Goal: Task Accomplishment & Management: Use online tool/utility

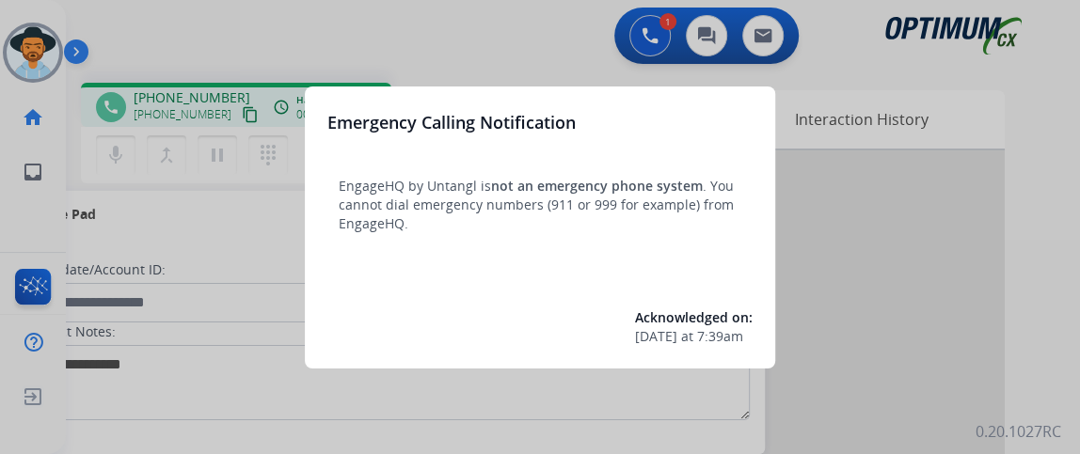
click at [191, 216] on div at bounding box center [540, 227] width 1080 height 454
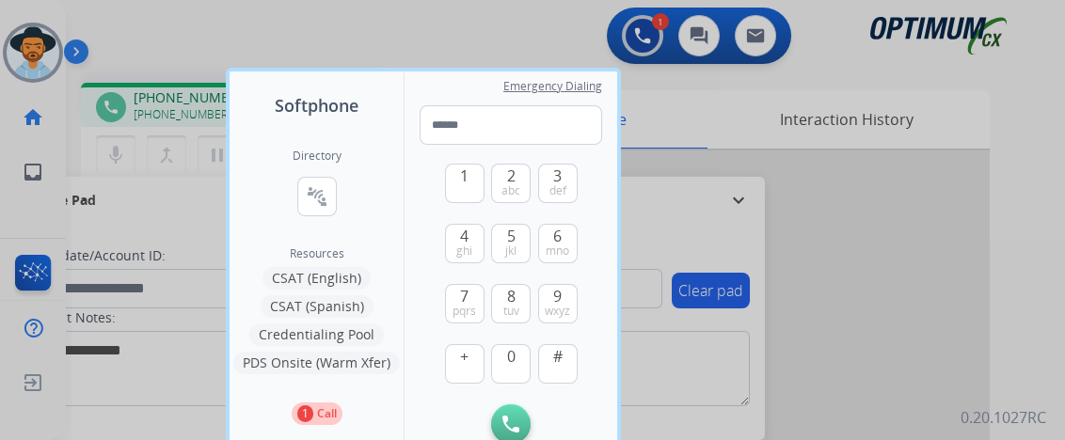
click at [175, 196] on div at bounding box center [532, 220] width 1065 height 440
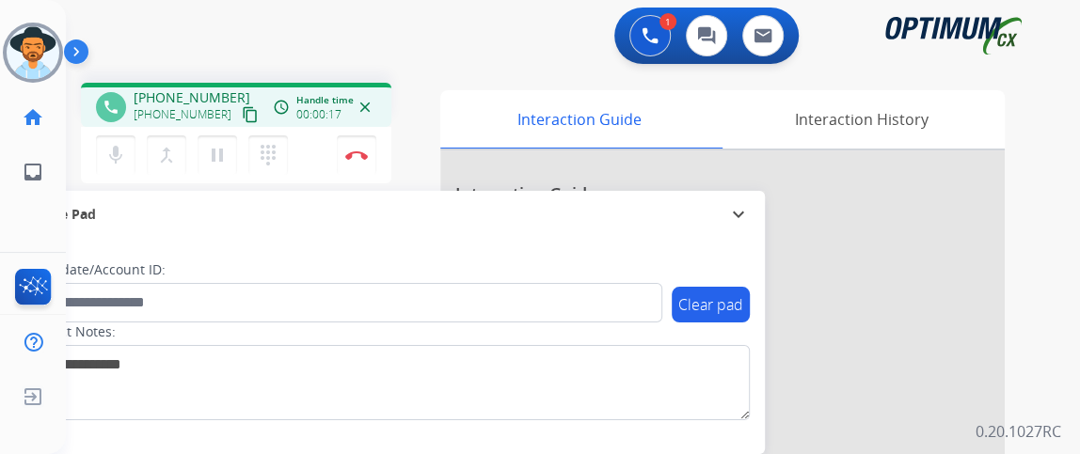
click at [242, 108] on mat-icon "content_copy" at bounding box center [250, 114] width 17 height 17
click at [128, 148] on button "mic Mute" at bounding box center [116, 155] width 40 height 40
click at [368, 150] on button "Disconnect" at bounding box center [357, 155] width 40 height 40
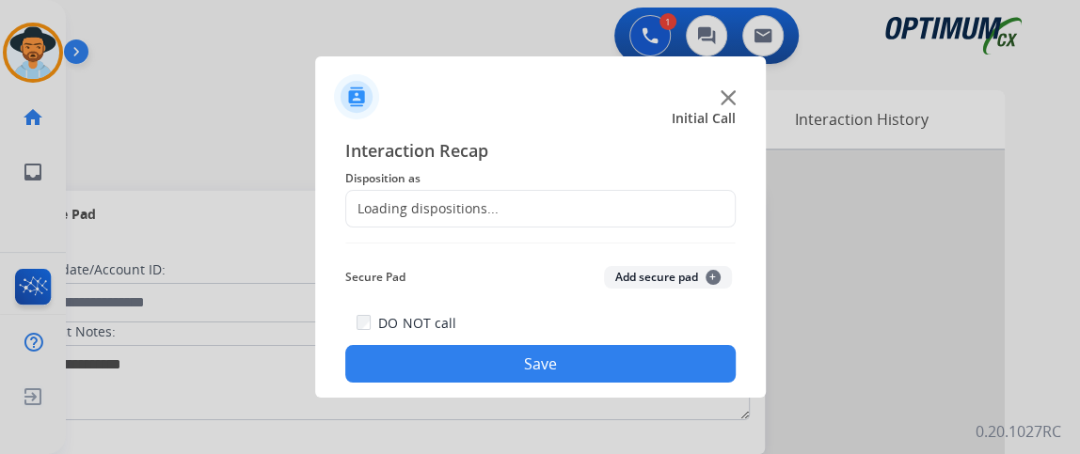
click at [531, 197] on div "Loading dispositions..." at bounding box center [540, 209] width 390 height 38
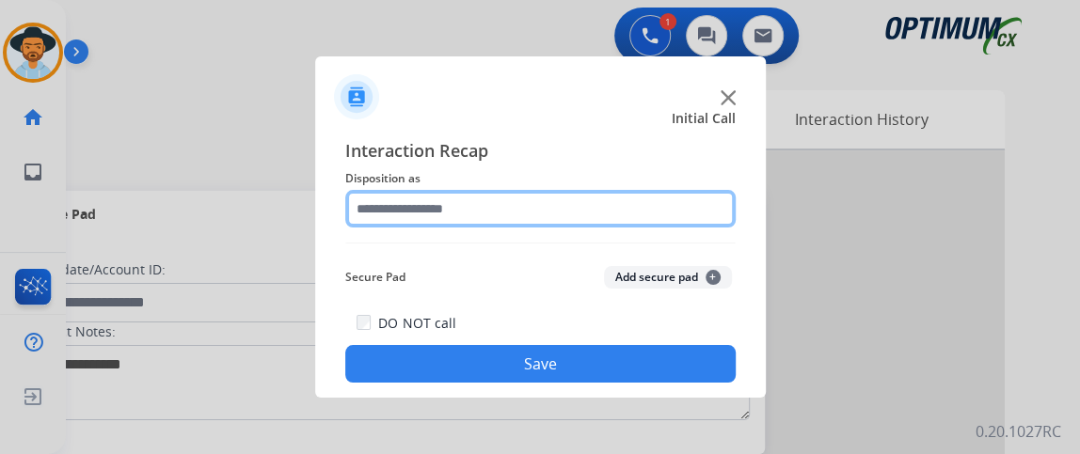
click at [535, 208] on input "text" at bounding box center [540, 209] width 390 height 38
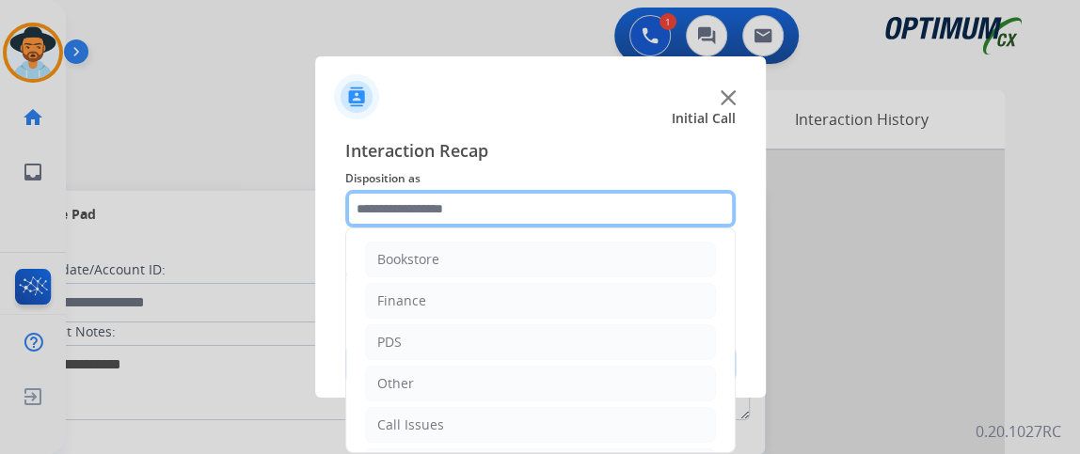
scroll to position [123, 0]
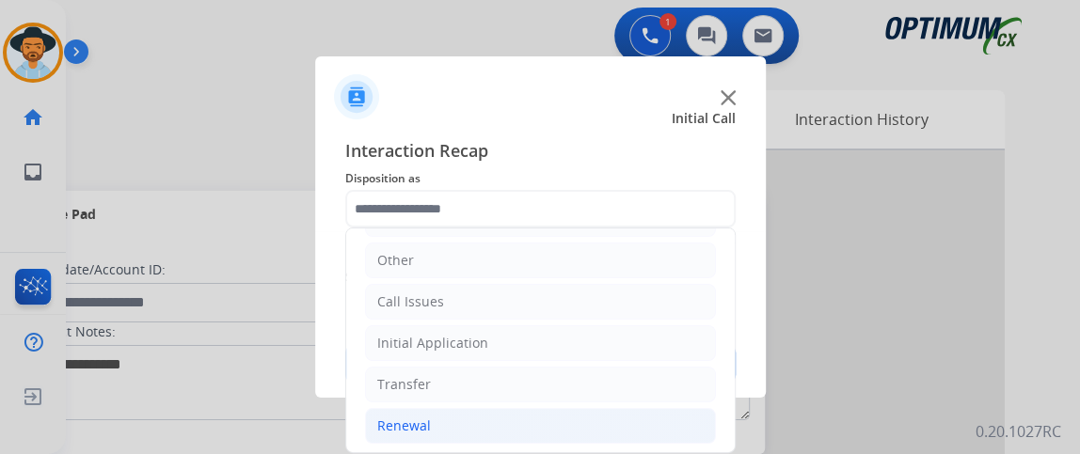
click at [570, 414] on li "Renewal" at bounding box center [540, 426] width 351 height 36
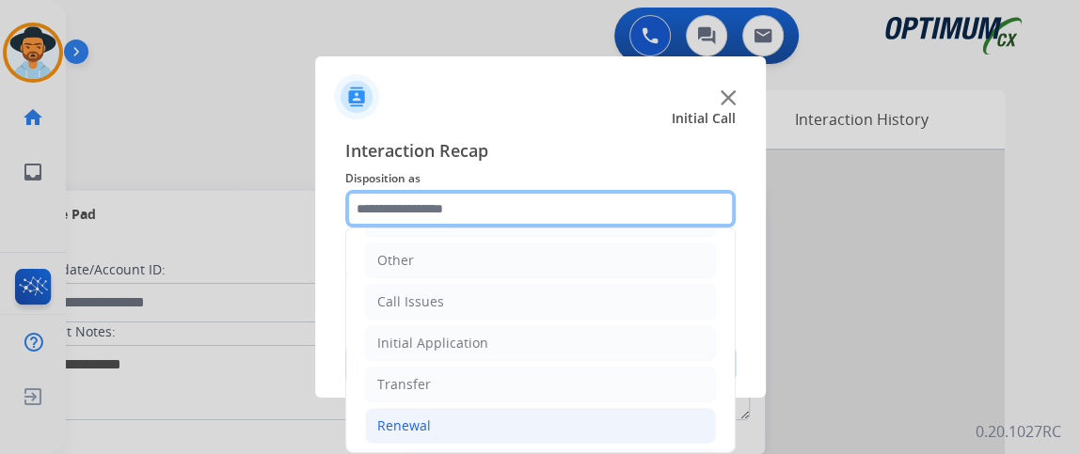
scroll to position [375, 0]
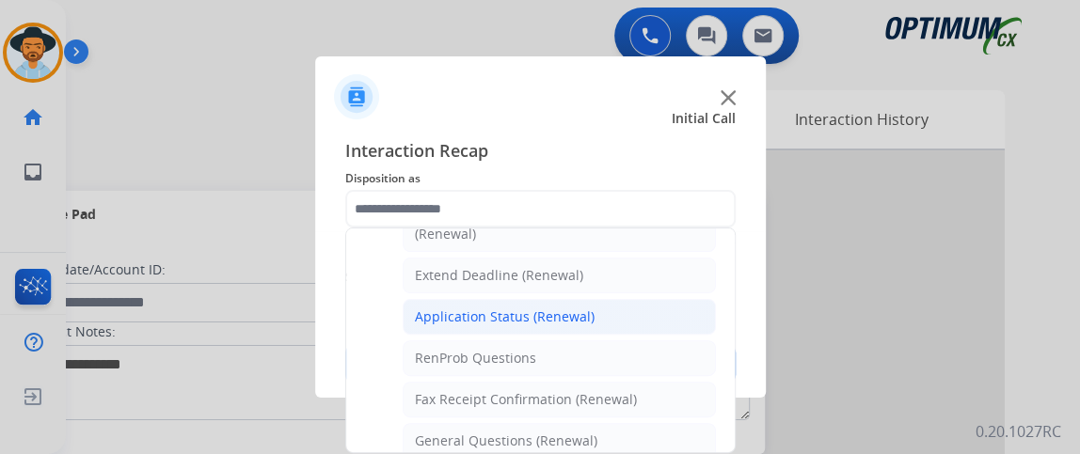
click at [683, 322] on li "Application Status (Renewal)" at bounding box center [559, 317] width 313 height 36
type input "**********"
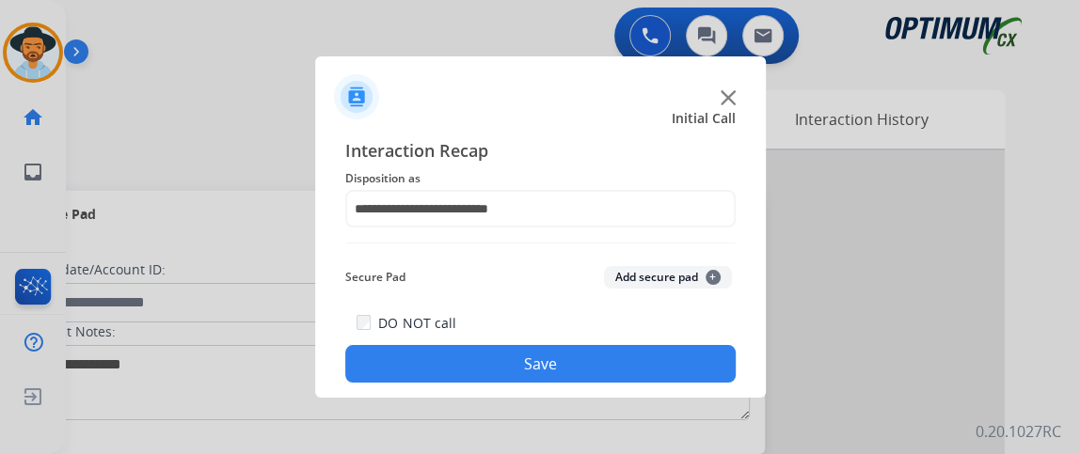
click at [672, 357] on button "Save" at bounding box center [540, 364] width 390 height 38
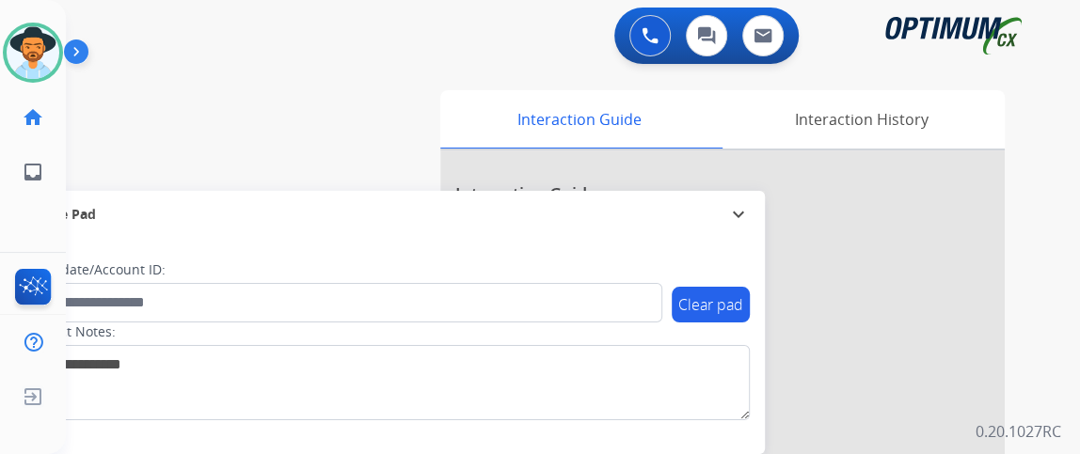
click at [119, 169] on div "swap_horiz Break voice bridge close_fullscreen Connect 3-Way Call merge_type Se…" at bounding box center [550, 460] width 969 height 784
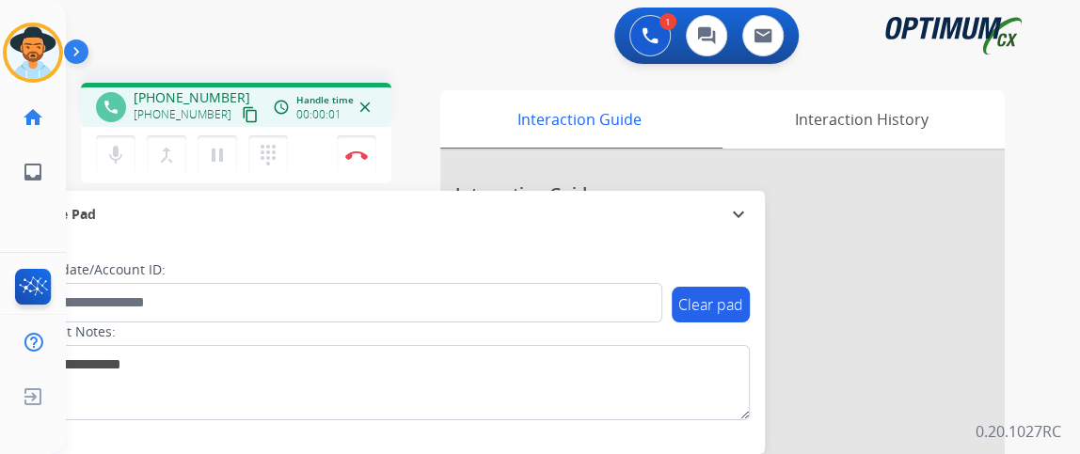
click at [242, 112] on mat-icon "content_copy" at bounding box center [250, 114] width 17 height 17
click at [95, 146] on div "mic Mute merge_type Bridge pause Hold dialpad Dialpad Disconnect" at bounding box center [236, 155] width 310 height 56
click at [102, 149] on button "mic Mute" at bounding box center [116, 155] width 40 height 40
click at [102, 154] on button "mic_off Mute" at bounding box center [116, 155] width 40 height 40
click at [361, 159] on button "Disconnect" at bounding box center [357, 155] width 40 height 40
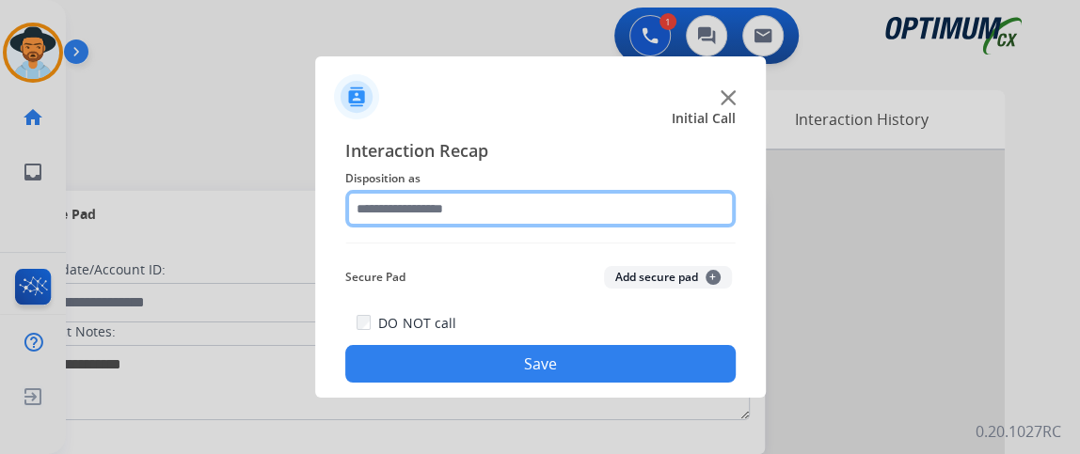
click at [482, 211] on input "text" at bounding box center [540, 209] width 390 height 38
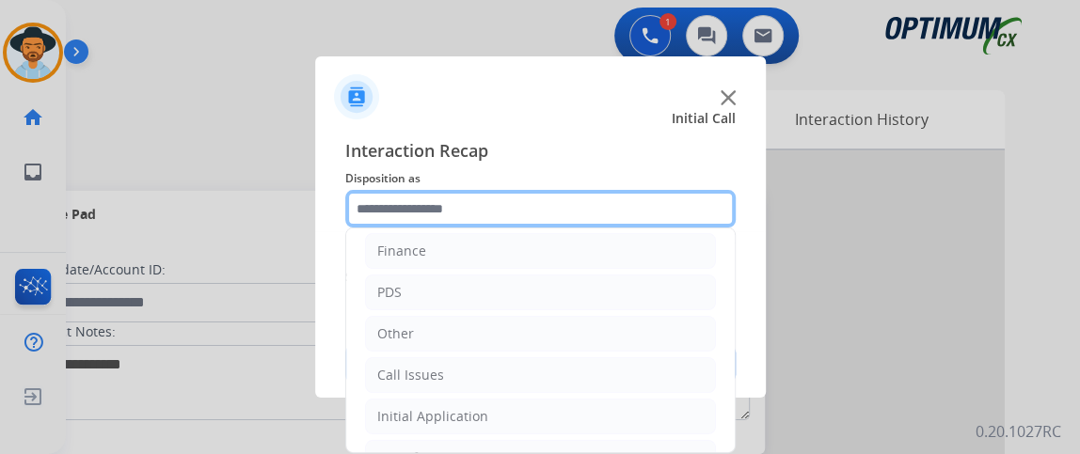
scroll to position [123, 0]
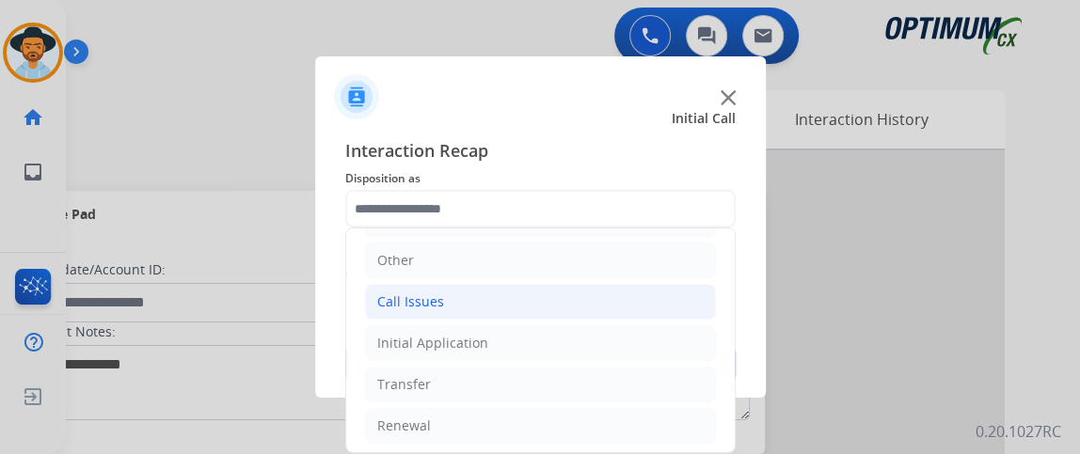
click at [660, 313] on li "Call Issues" at bounding box center [540, 302] width 351 height 36
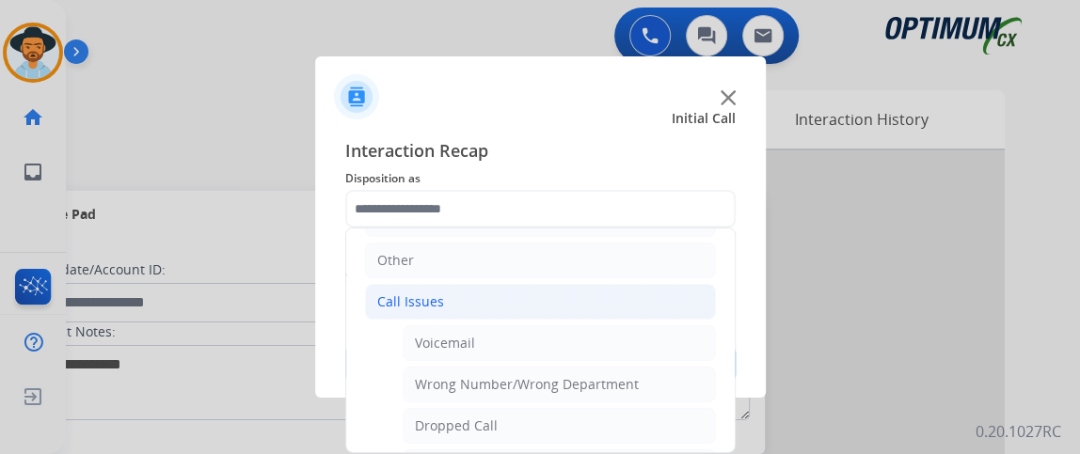
click at [660, 311] on li "Call Issues" at bounding box center [540, 302] width 351 height 36
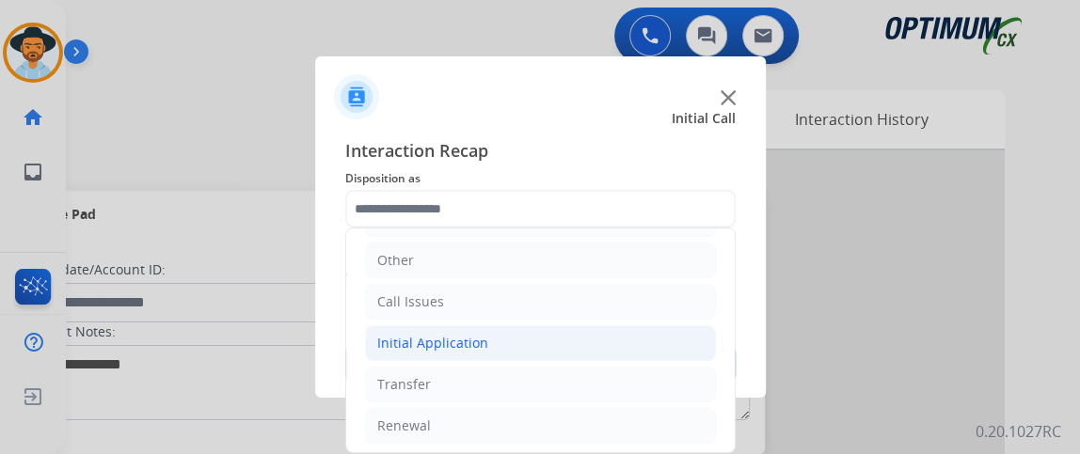
click at [657, 333] on li "Initial Application" at bounding box center [540, 343] width 351 height 36
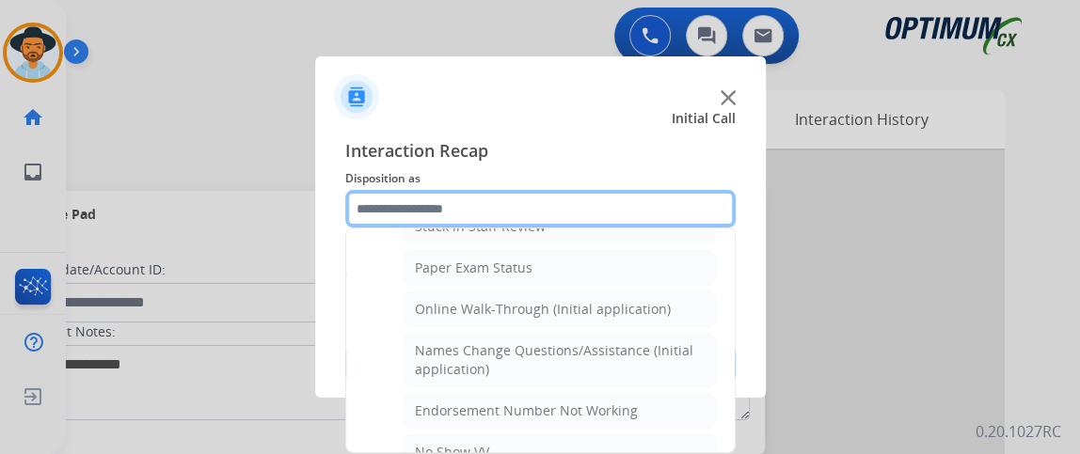
scroll to position [360, 0]
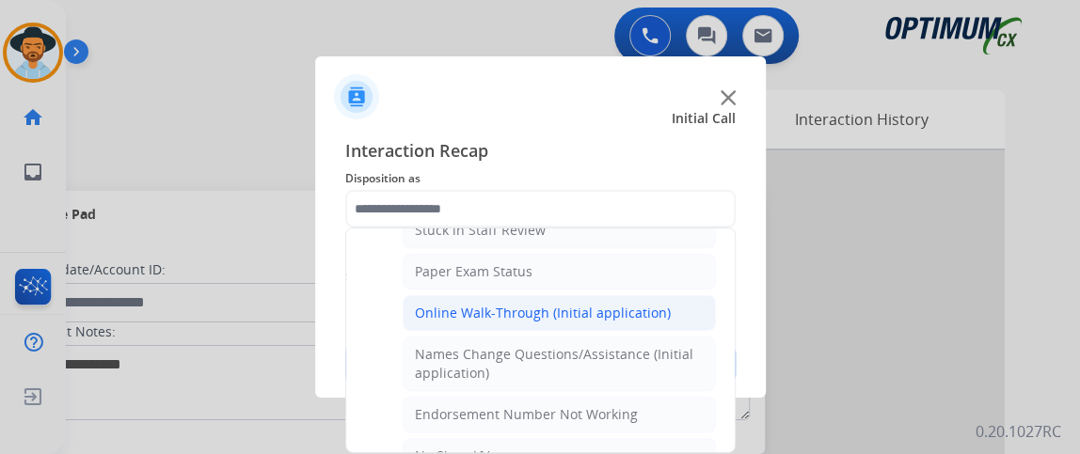
click at [659, 307] on li "Online Walk-Through (Initial application)" at bounding box center [559, 313] width 313 height 36
type input "**********"
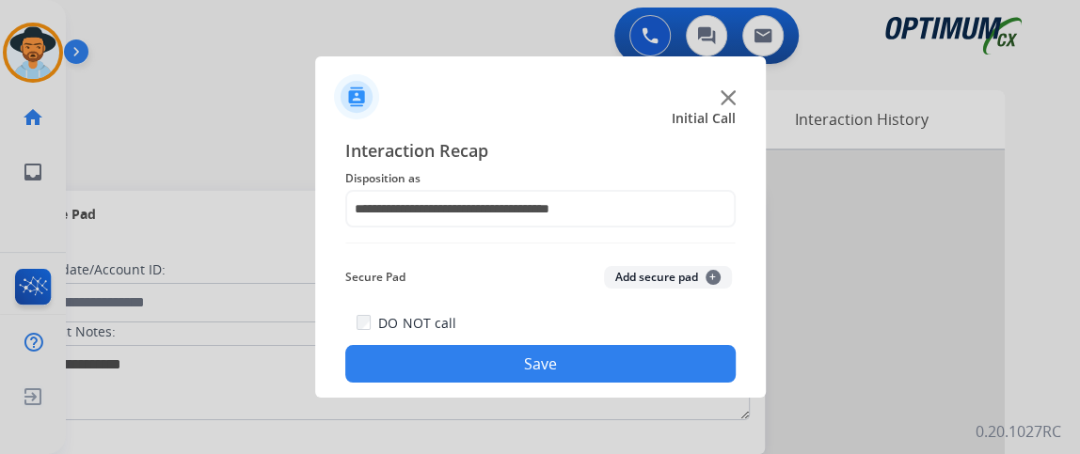
click at [662, 352] on button "Save" at bounding box center [540, 364] width 390 height 38
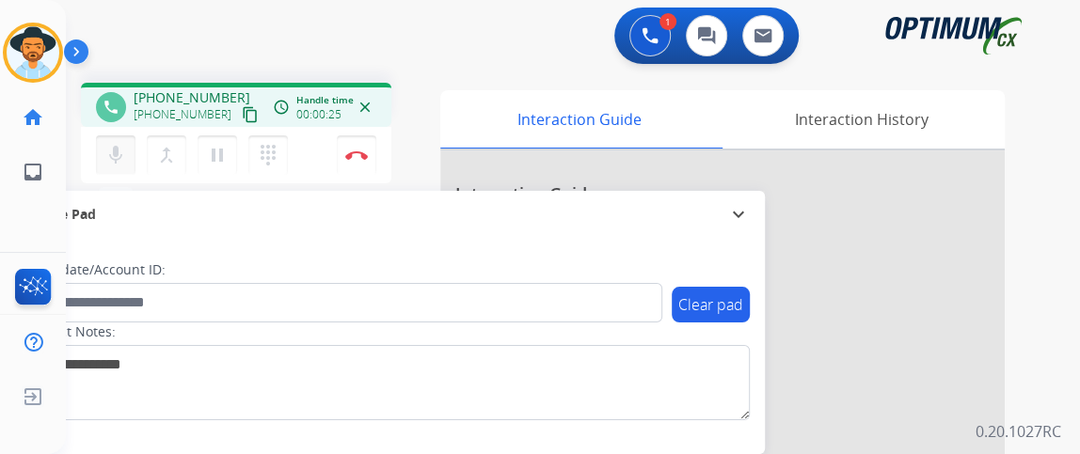
click at [122, 163] on mat-icon "mic" at bounding box center [115, 155] width 23 height 23
click at [100, 170] on button "mic_off Mute" at bounding box center [116, 155] width 40 height 40
click at [127, 151] on button "mic Mute" at bounding box center [116, 155] width 40 height 40
click at [127, 151] on button "mic_off Mute" at bounding box center [116, 155] width 40 height 40
click at [127, 151] on button "mic Mute" at bounding box center [116, 155] width 40 height 40
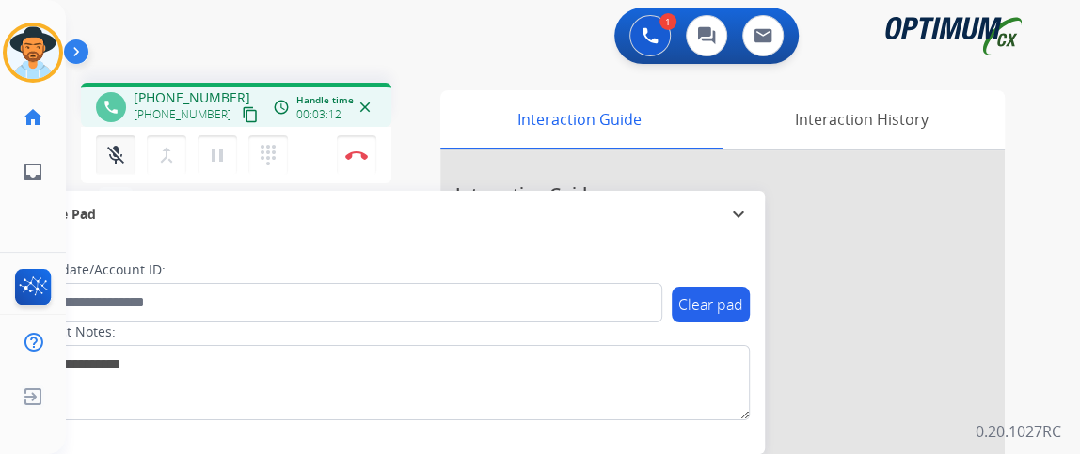
click at [127, 151] on button "mic_off Mute" at bounding box center [116, 155] width 40 height 40
click at [119, 157] on mat-icon "mic" at bounding box center [115, 155] width 23 height 23
click at [119, 157] on mat-icon "mic_off" at bounding box center [115, 155] width 23 height 23
click at [349, 155] on img at bounding box center [356, 154] width 23 height 9
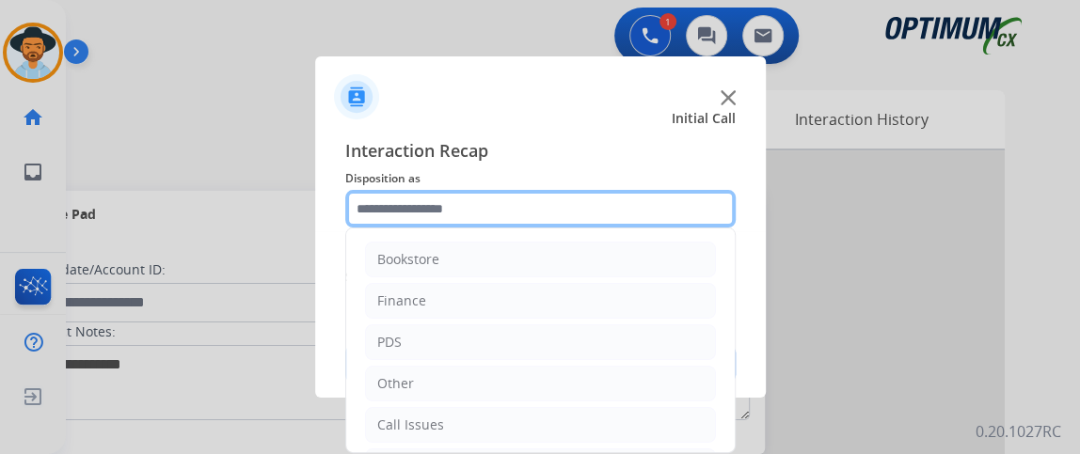
click at [554, 207] on input "text" at bounding box center [540, 209] width 390 height 38
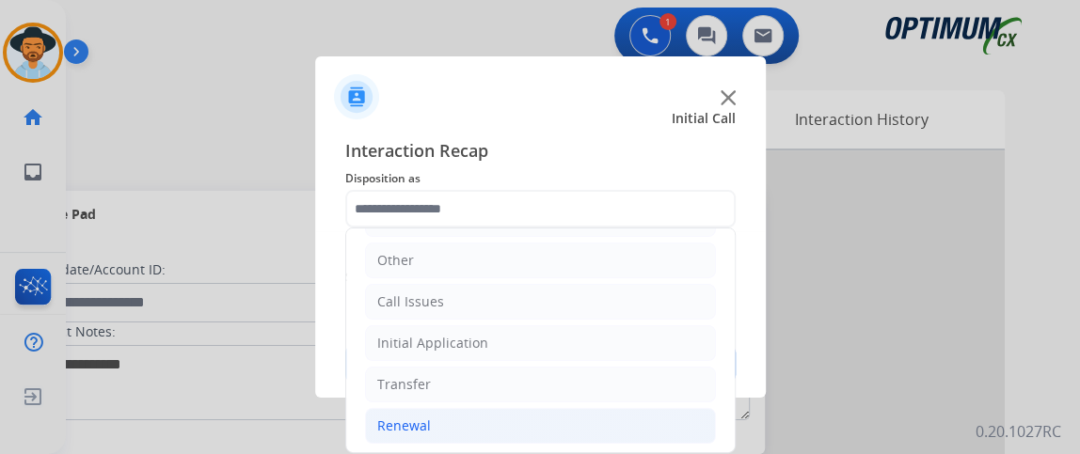
click at [587, 413] on li "Renewal" at bounding box center [540, 426] width 351 height 36
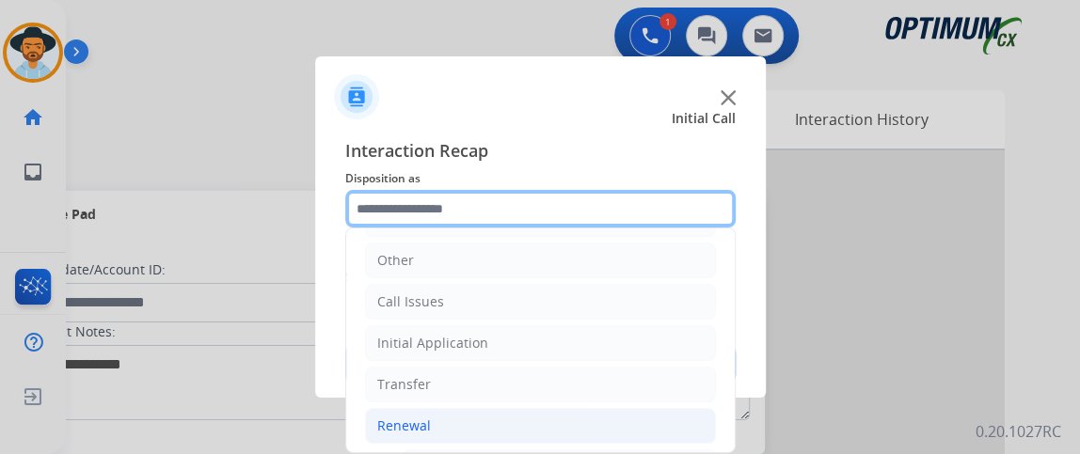
scroll to position [389, 0]
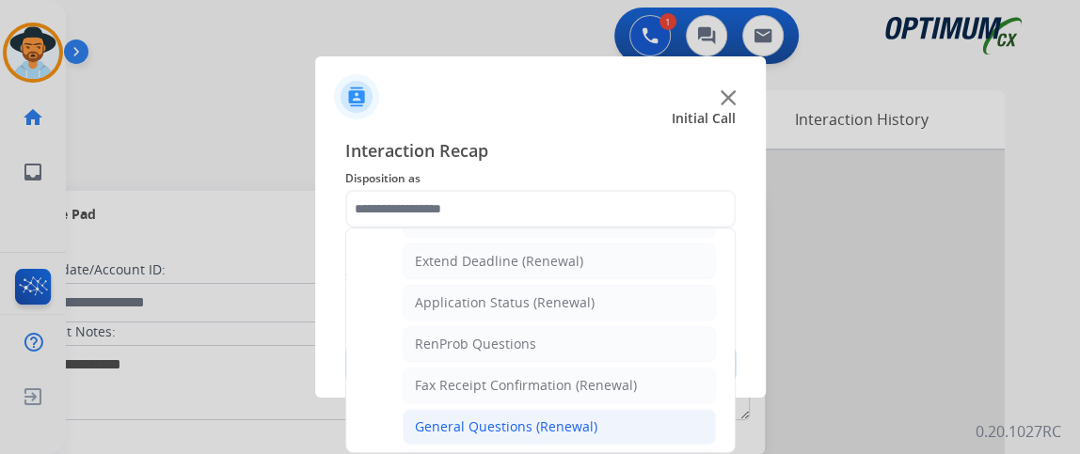
click at [638, 416] on li "General Questions (Renewal)" at bounding box center [559, 427] width 313 height 36
type input "**********"
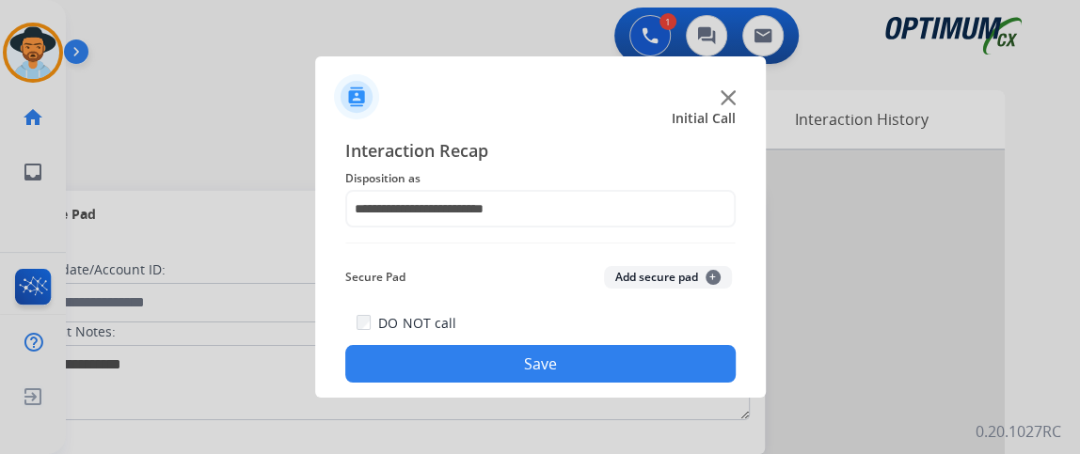
click at [628, 378] on button "Save" at bounding box center [540, 364] width 390 height 38
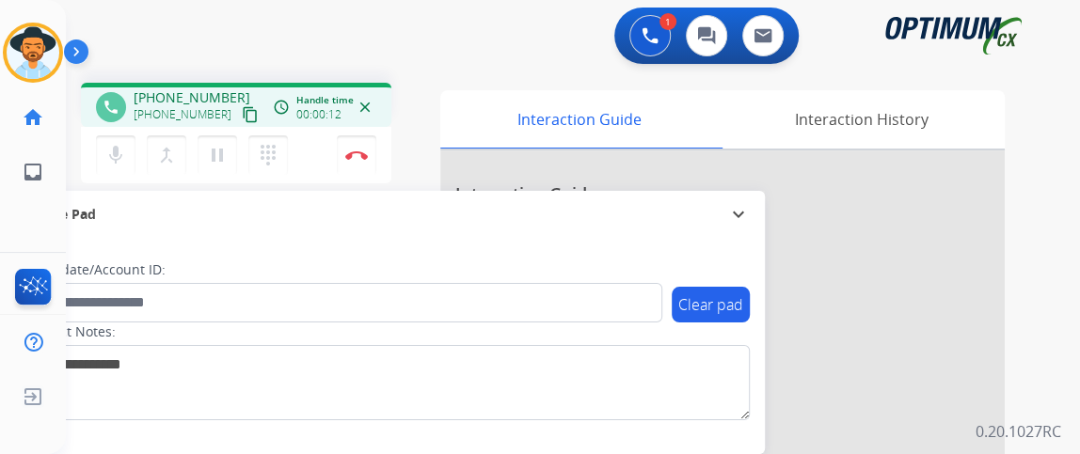
click at [242, 106] on mat-icon "content_copy" at bounding box center [250, 114] width 17 height 17
click at [110, 156] on mat-icon "mic" at bounding box center [115, 155] width 23 height 23
click at [118, 152] on mat-icon "mic_off" at bounding box center [115, 155] width 23 height 23
click at [119, 157] on mat-icon "mic" at bounding box center [115, 155] width 23 height 23
click at [119, 157] on mat-icon "mic_off" at bounding box center [115, 155] width 23 height 23
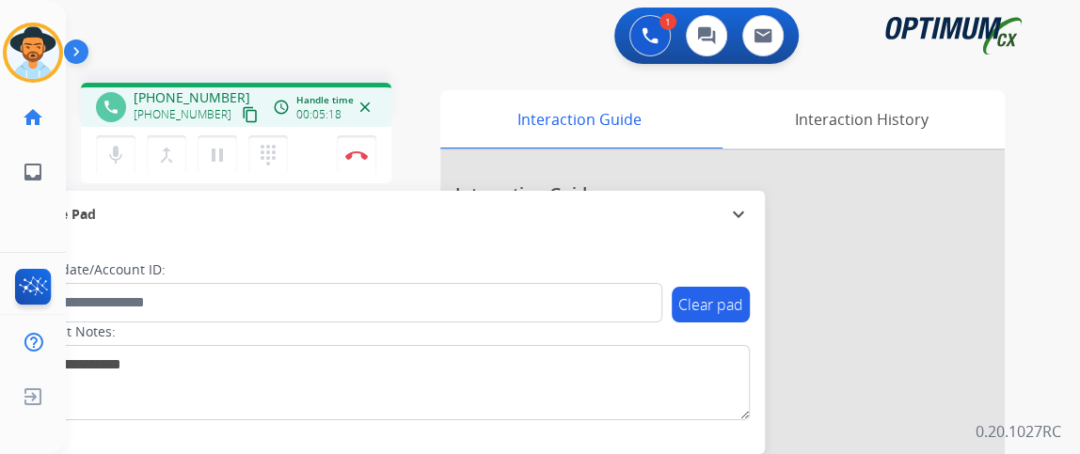
click at [242, 109] on mat-icon "content_copy" at bounding box center [250, 114] width 17 height 17
click at [362, 161] on button "Disconnect" at bounding box center [357, 155] width 40 height 40
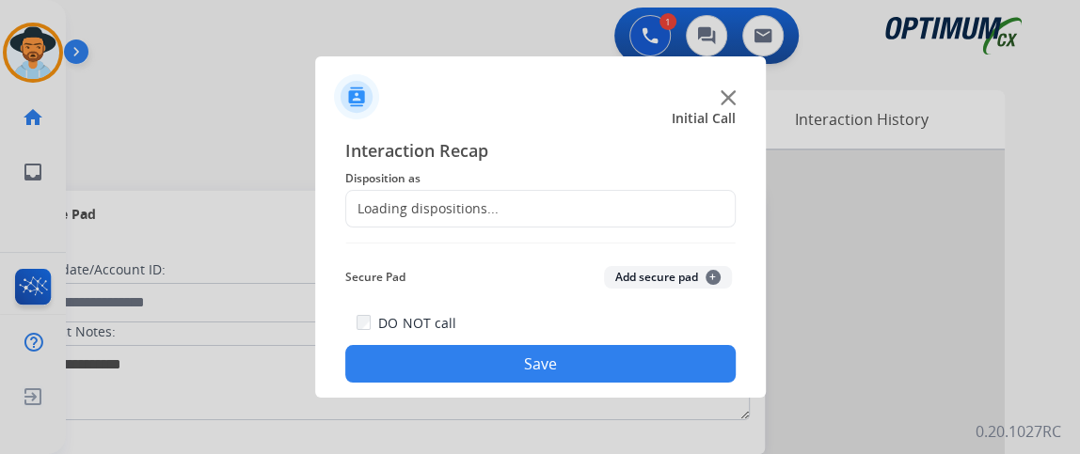
click at [527, 213] on div "Loading dispositions..." at bounding box center [540, 209] width 390 height 38
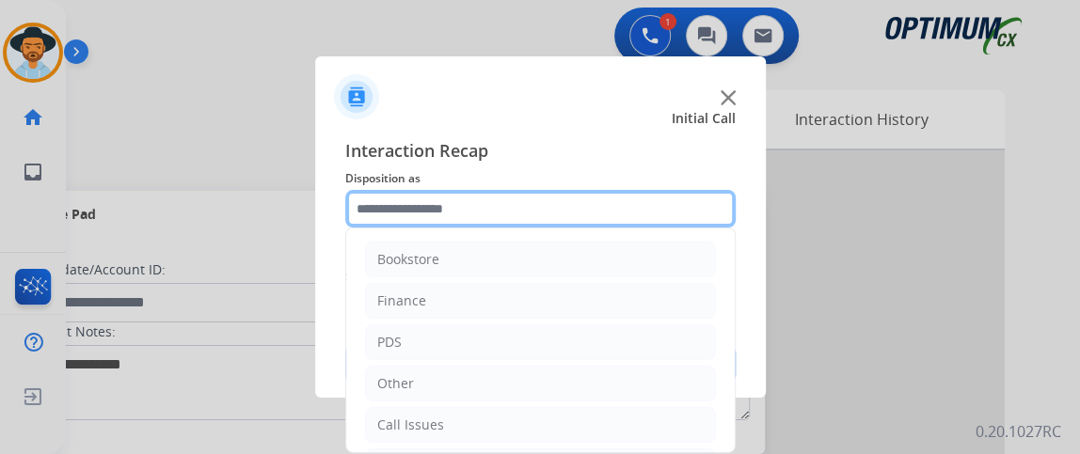
click at [527, 218] on input "text" at bounding box center [540, 209] width 390 height 38
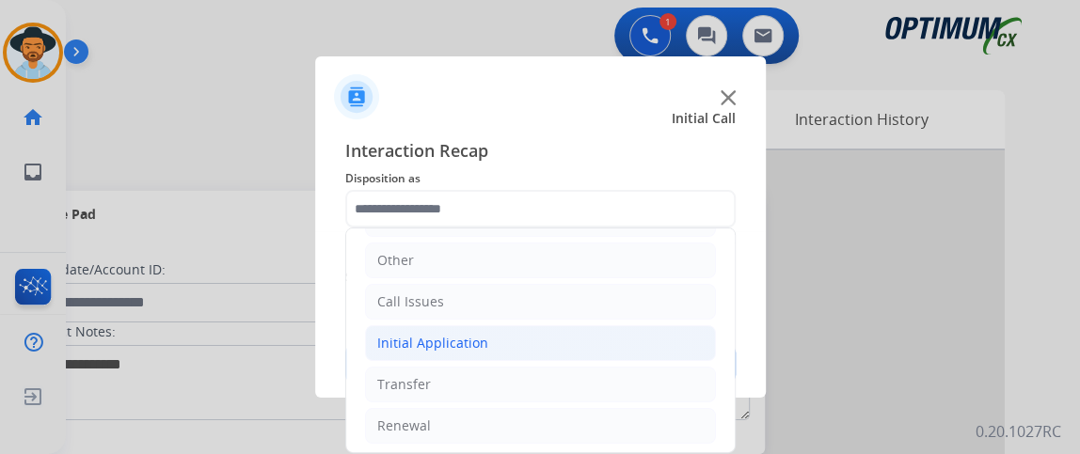
click at [642, 335] on li "Initial Application" at bounding box center [540, 343] width 351 height 36
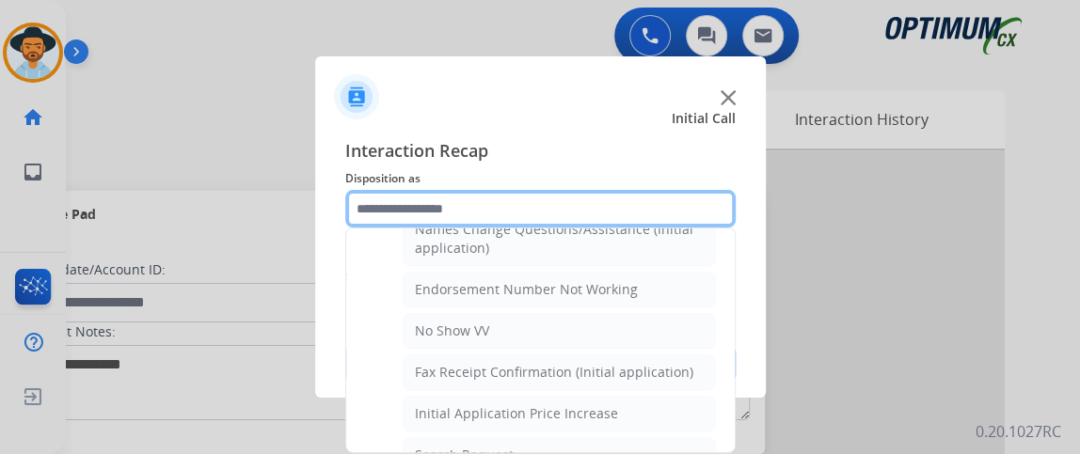
scroll to position [478, 0]
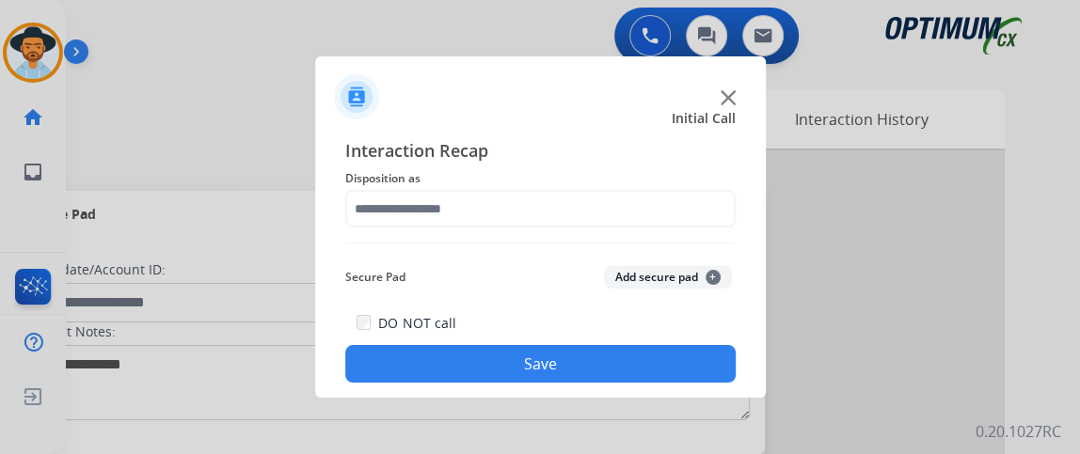
drag, startPoint x: 632, startPoint y: 347, endPoint x: 630, endPoint y: 326, distance: 20.8
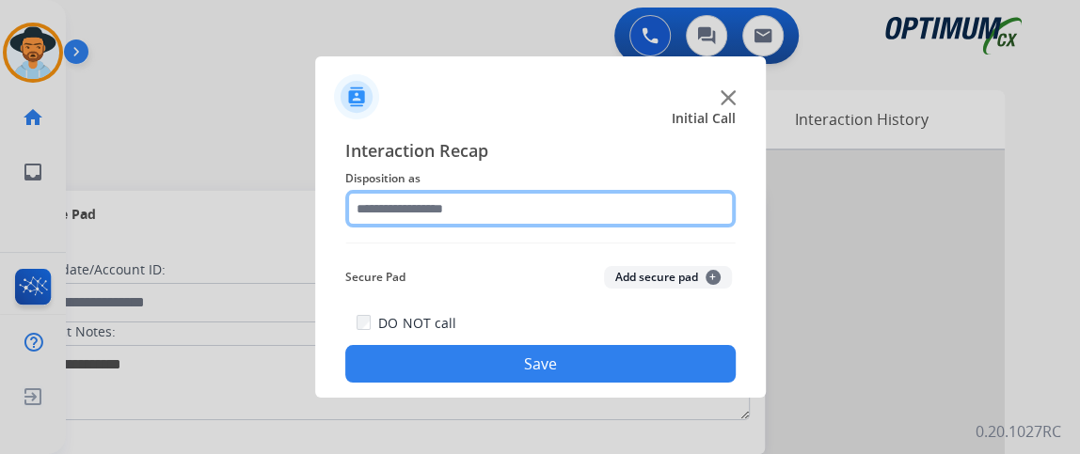
click at [626, 216] on input "text" at bounding box center [540, 209] width 390 height 38
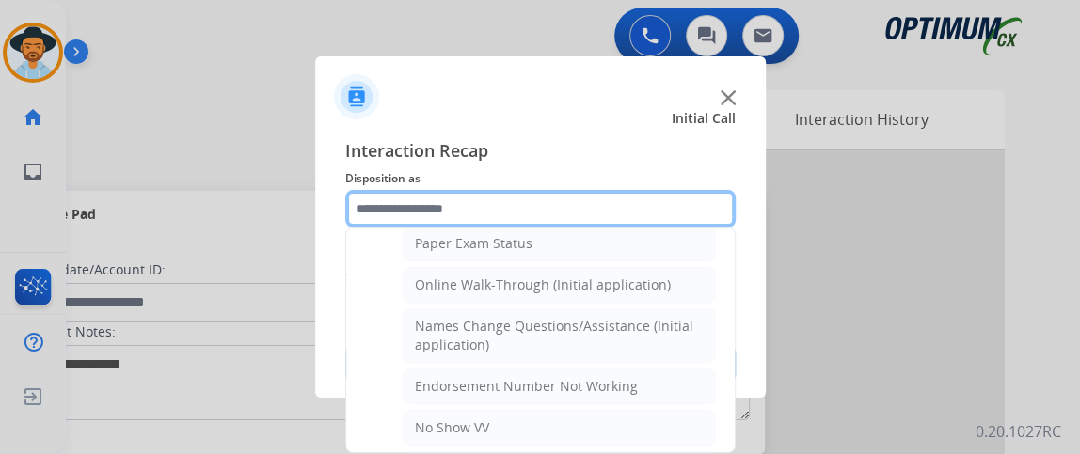
scroll to position [335, 0]
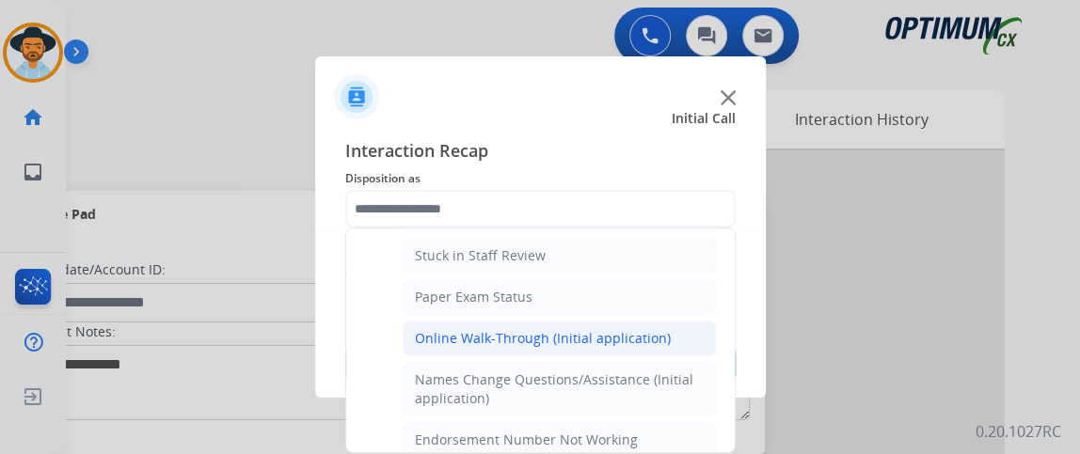
click at [656, 343] on li "Online Walk-Through (Initial application)" at bounding box center [559, 339] width 313 height 36
type input "**********"
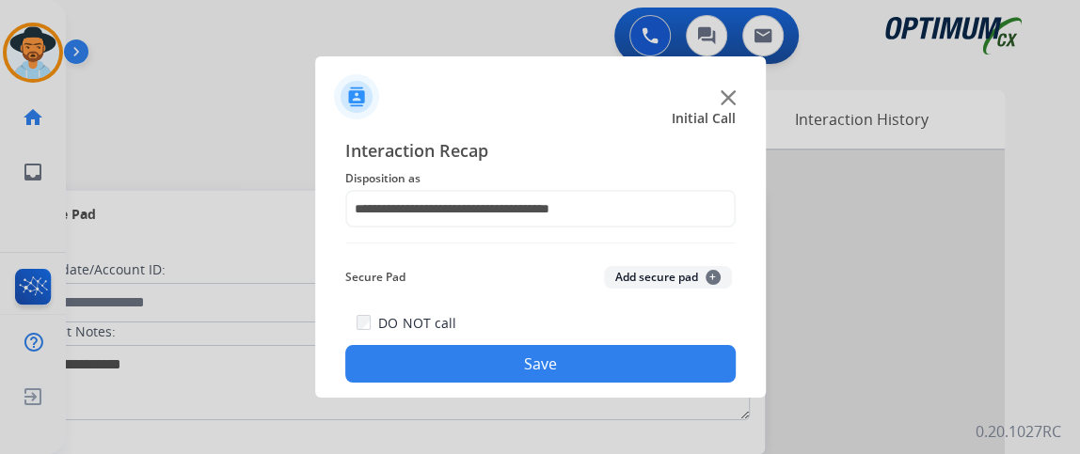
click at [685, 406] on div at bounding box center [540, 227] width 1080 height 454
click at [687, 375] on button "Save" at bounding box center [540, 364] width 390 height 38
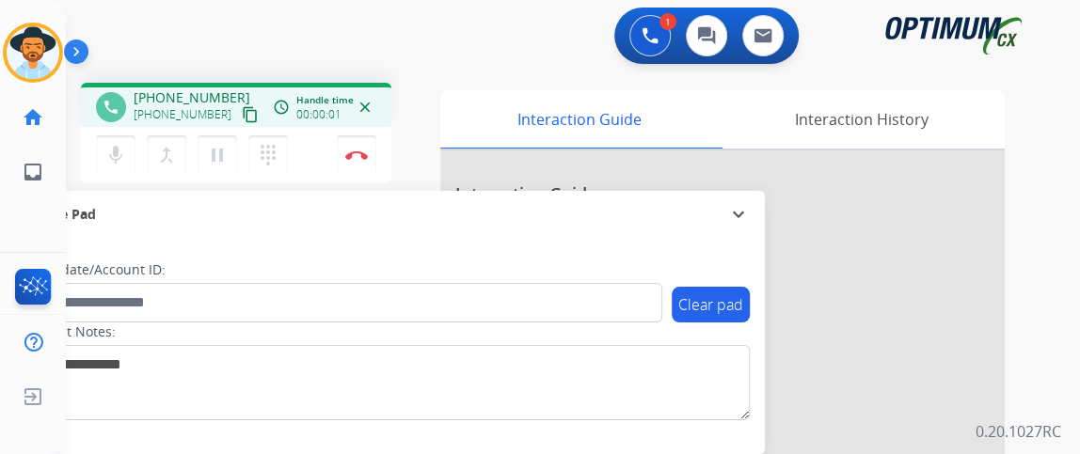
click at [239, 123] on button "content_copy" at bounding box center [250, 114] width 23 height 23
click at [357, 142] on button "Disconnect" at bounding box center [357, 155] width 40 height 40
